Goal: Task Accomplishment & Management: Complete application form

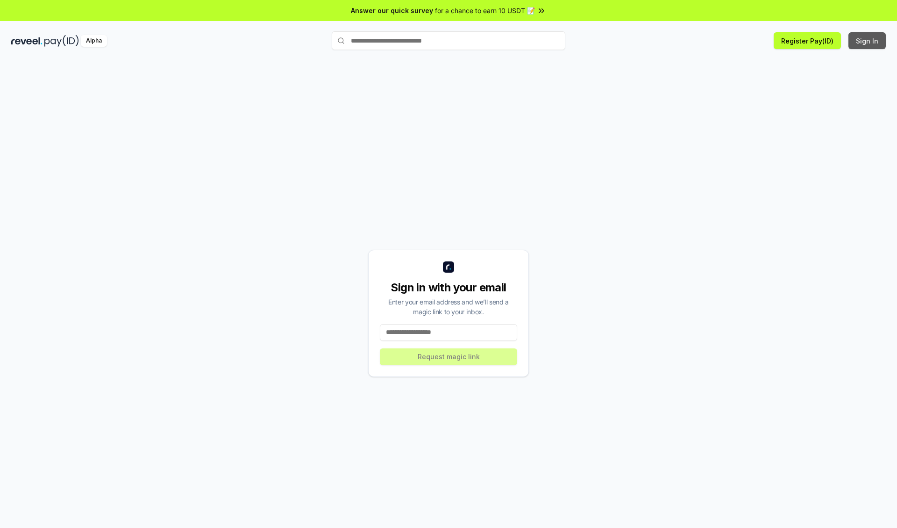
click at [868, 41] on button "Sign In" at bounding box center [867, 40] width 37 height 17
type input "**********"
click at [449, 356] on button "Request magic link" at bounding box center [448, 356] width 137 height 17
